Goal: Information Seeking & Learning: Learn about a topic

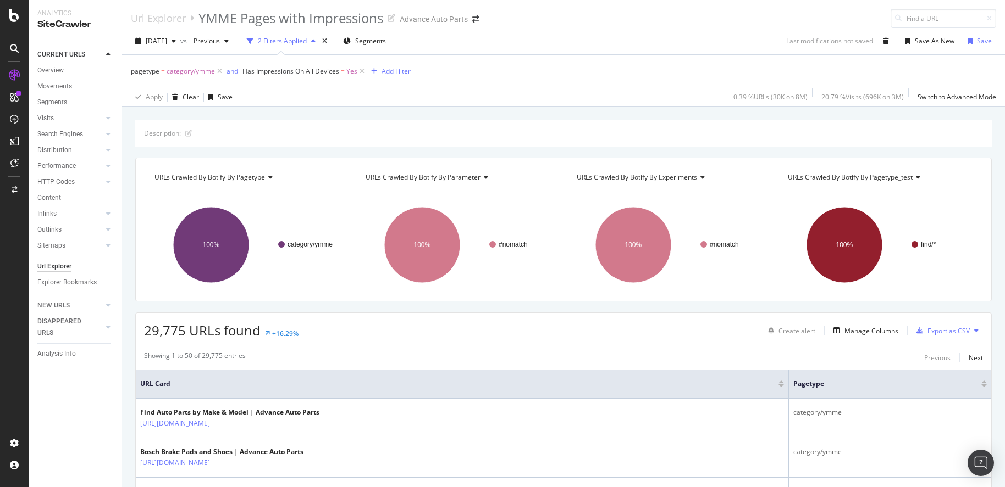
click at [15, 50] on icon at bounding box center [14, 48] width 9 height 9
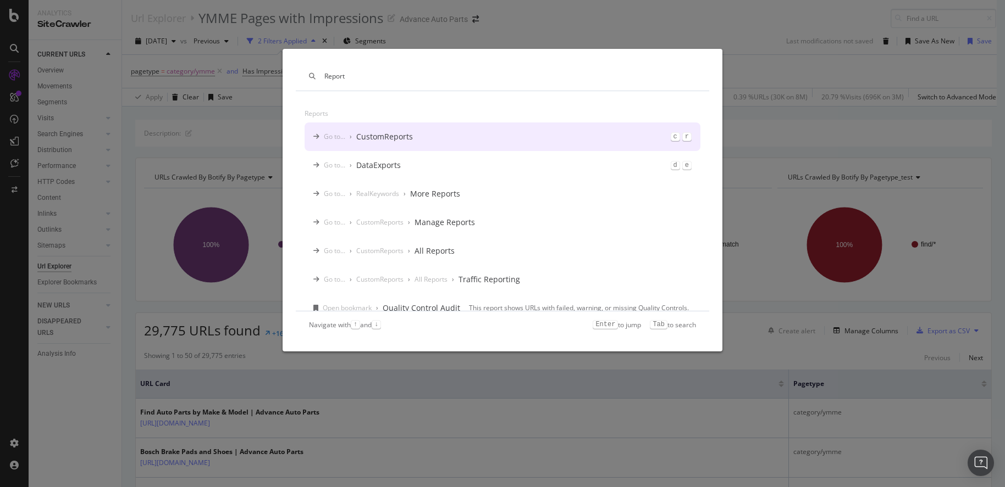
type input "Report"
click at [373, 138] on div "CustomReports" at bounding box center [384, 136] width 57 height 11
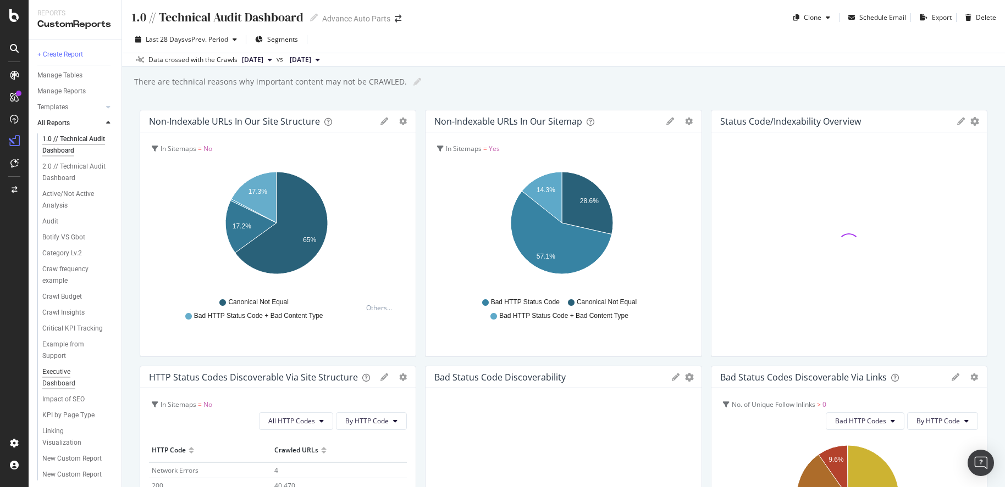
scroll to position [112, 0]
click at [104, 124] on div at bounding box center [108, 123] width 11 height 11
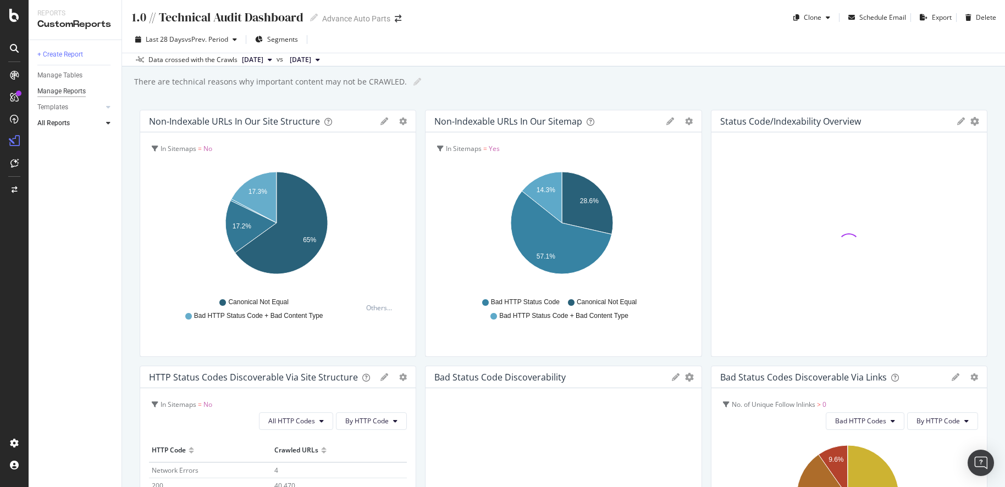
click at [82, 95] on div "Manage Reports" at bounding box center [61, 92] width 48 height 12
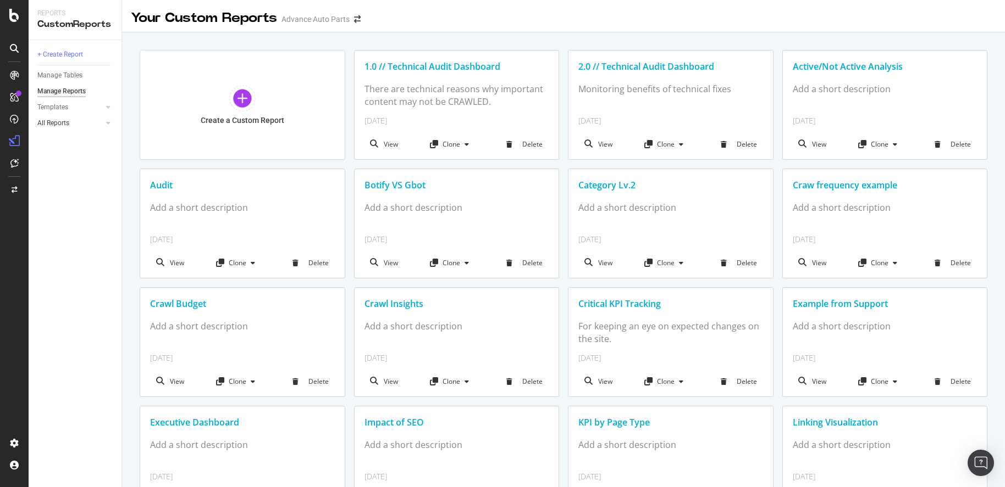
click at [76, 119] on link "All Reports" at bounding box center [69, 124] width 65 height 12
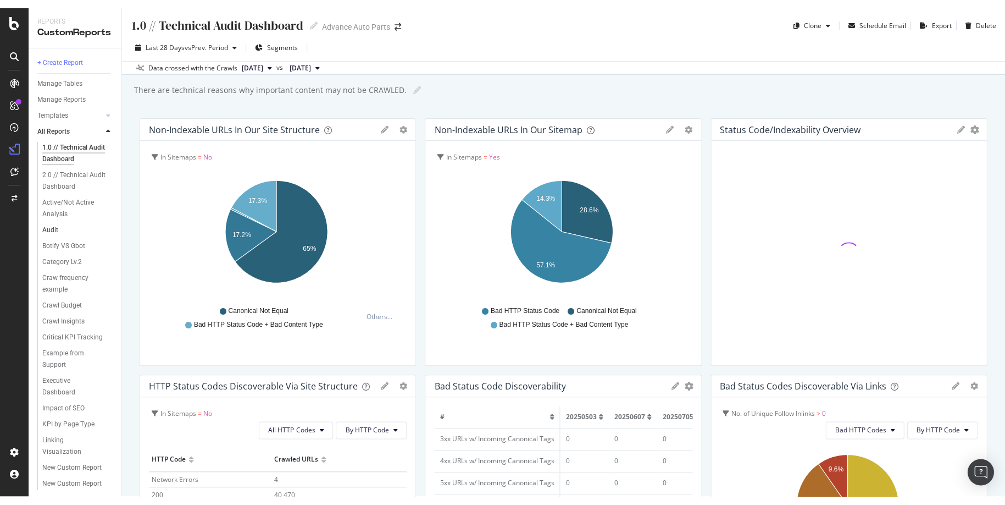
scroll to position [14, 0]
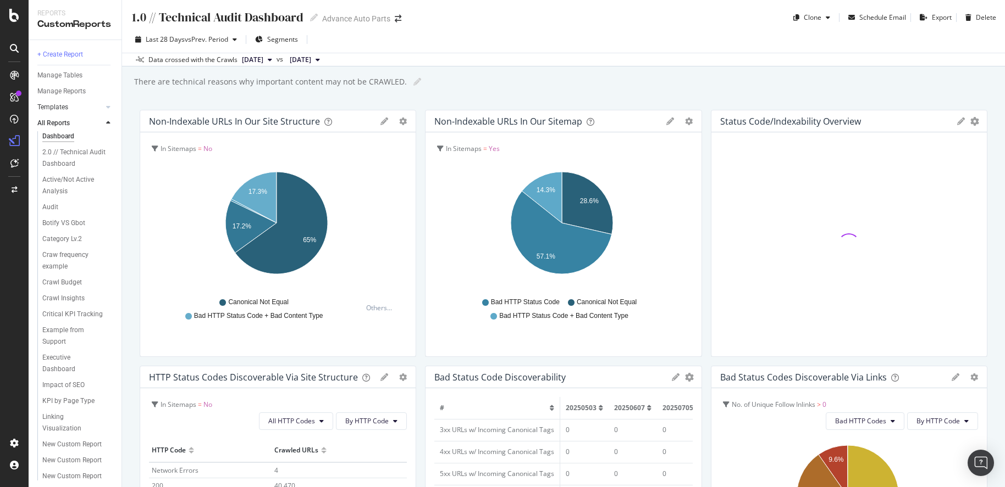
click at [71, 106] on link "Templates" at bounding box center [69, 108] width 65 height 12
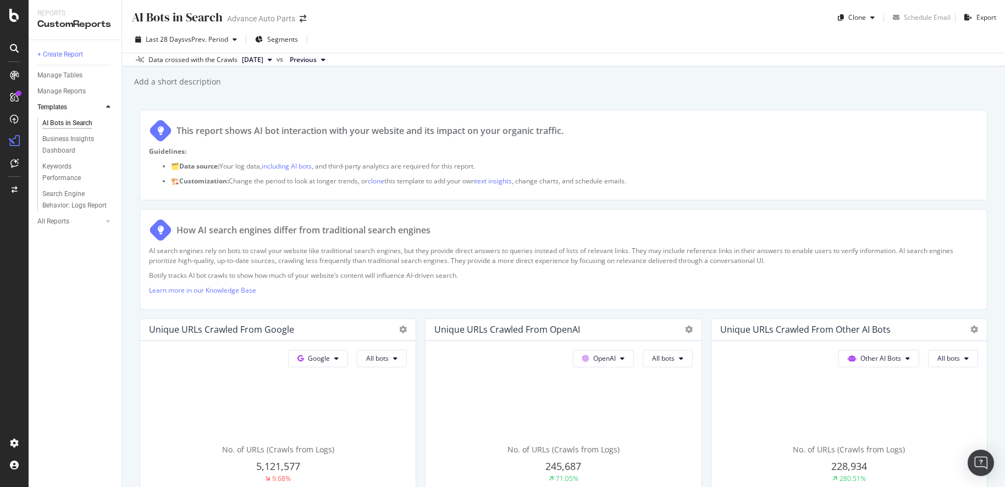
click at [18, 47] on icon at bounding box center [14, 48] width 9 height 9
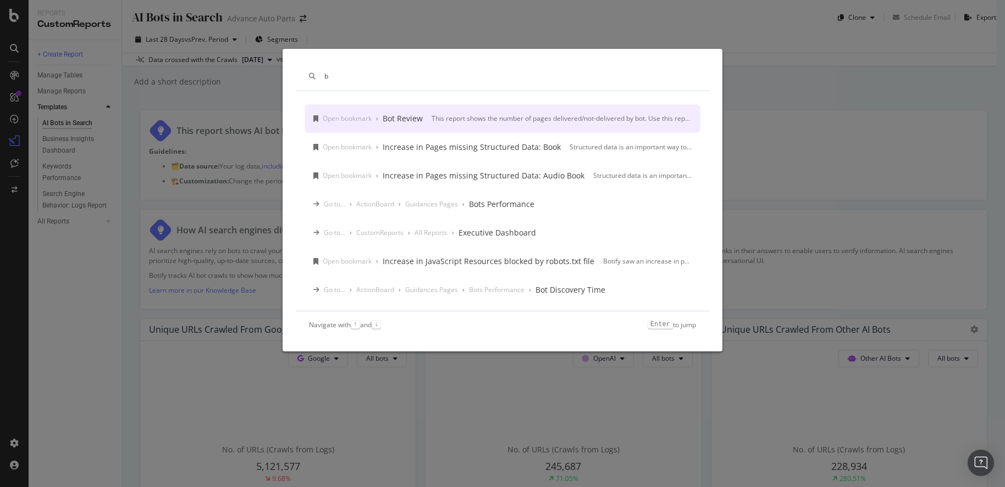
type input "b"
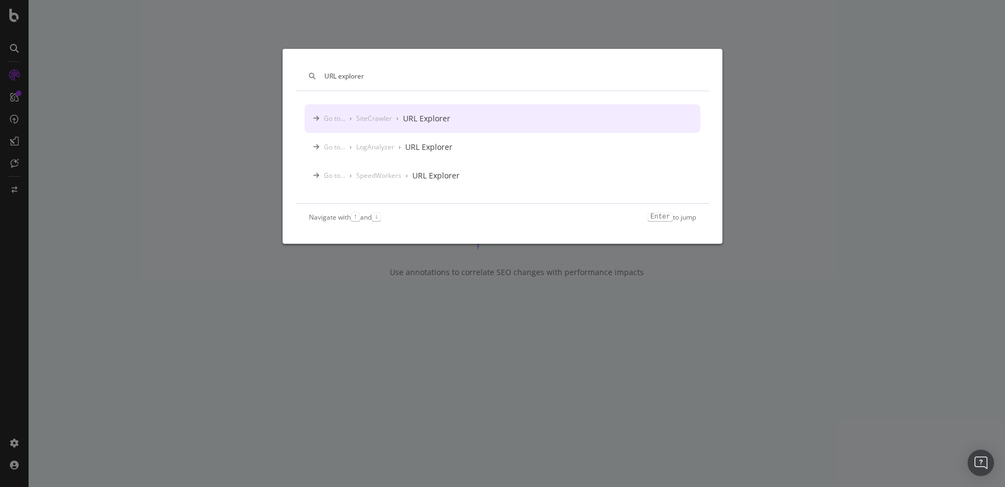
type input "URL explorer"
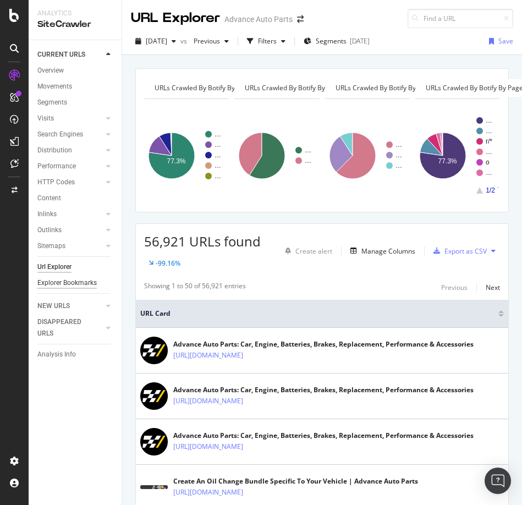
click at [76, 282] on div "Explorer Bookmarks" at bounding box center [66, 283] width 59 height 12
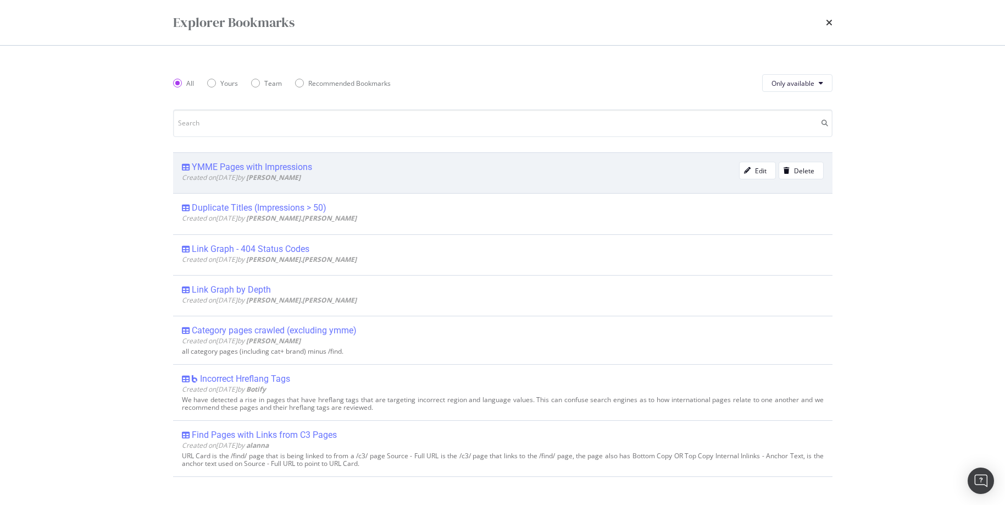
click at [247, 167] on div "YMME Pages with Impressions" at bounding box center [252, 167] width 120 height 11
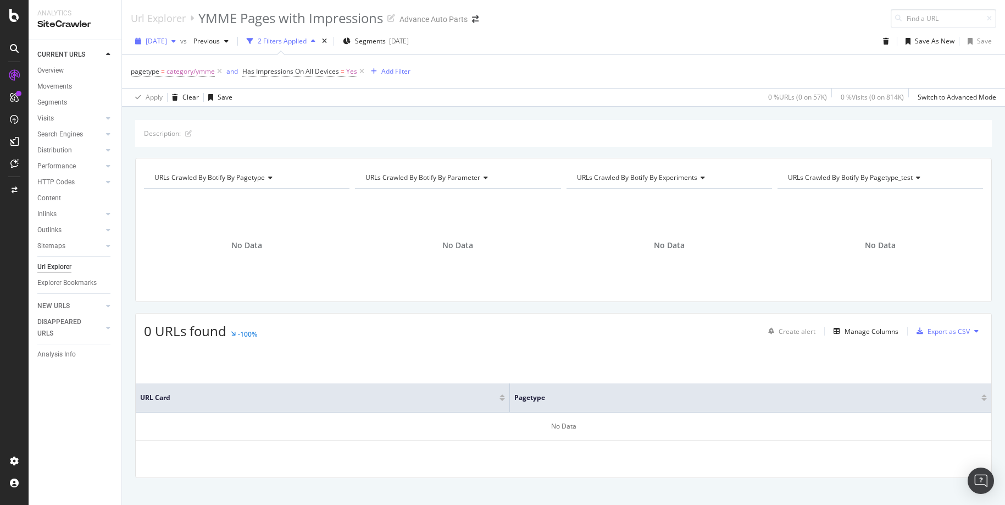
click at [180, 43] on div "button" at bounding box center [173, 41] width 13 height 7
click at [183, 97] on div "[DATE]" at bounding box center [176, 101] width 59 height 10
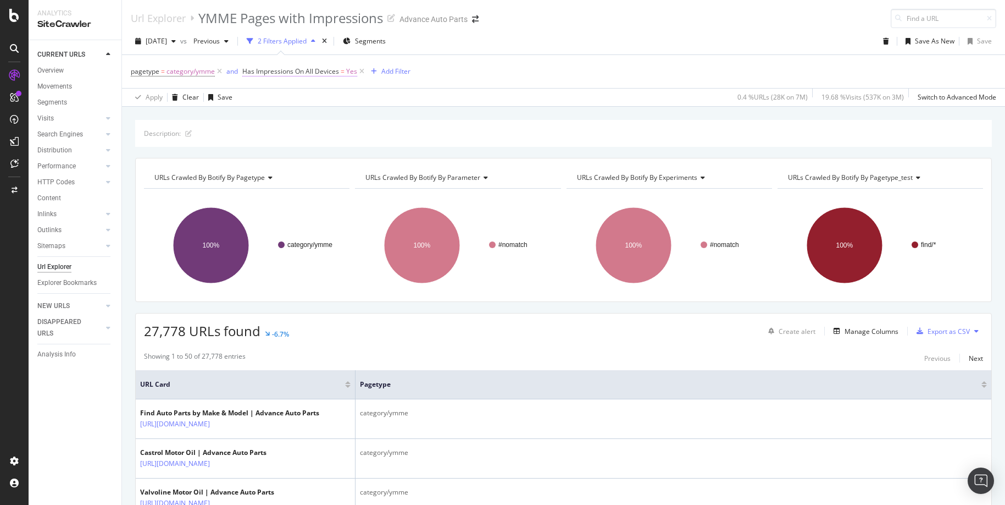
click at [314, 73] on span "Has Impressions On All Devices" at bounding box center [290, 70] width 97 height 9
click at [267, 132] on icon at bounding box center [267, 132] width 8 height 7
click at [266, 168] on span "No" at bounding box center [261, 169] width 9 height 9
click at [365, 155] on div "Apply" at bounding box center [364, 155] width 17 height 9
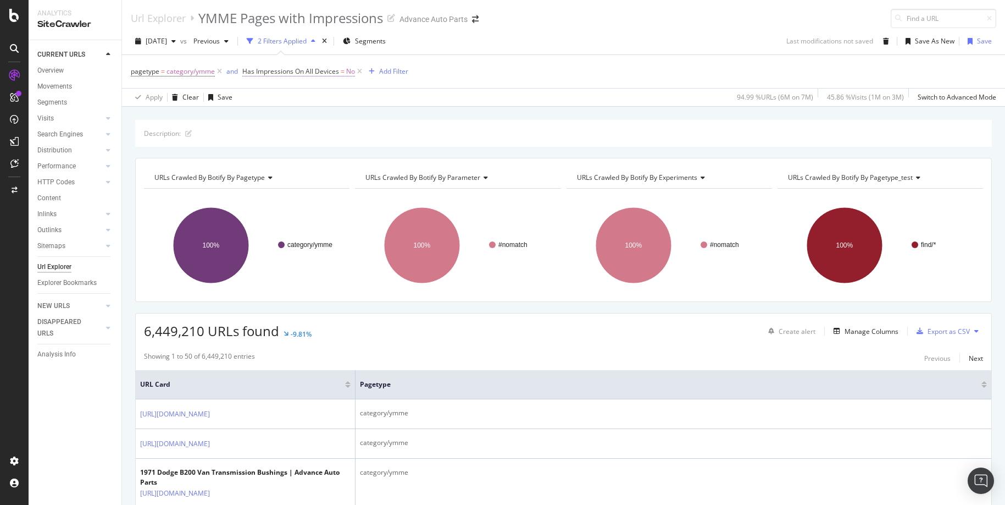
click at [346, 73] on span "No" at bounding box center [350, 71] width 9 height 15
click at [265, 133] on icon at bounding box center [265, 132] width 8 height 7
click at [261, 151] on span "Yes" at bounding box center [262, 155] width 11 height 9
click at [362, 156] on div "Apply" at bounding box center [364, 155] width 17 height 9
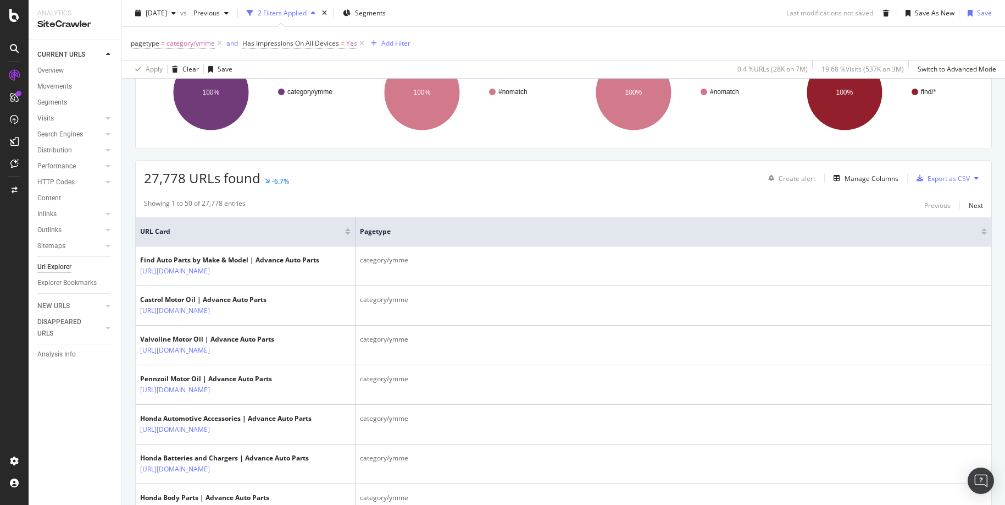
scroll to position [20, 0]
